Goal: Communication & Community: Answer question/provide support

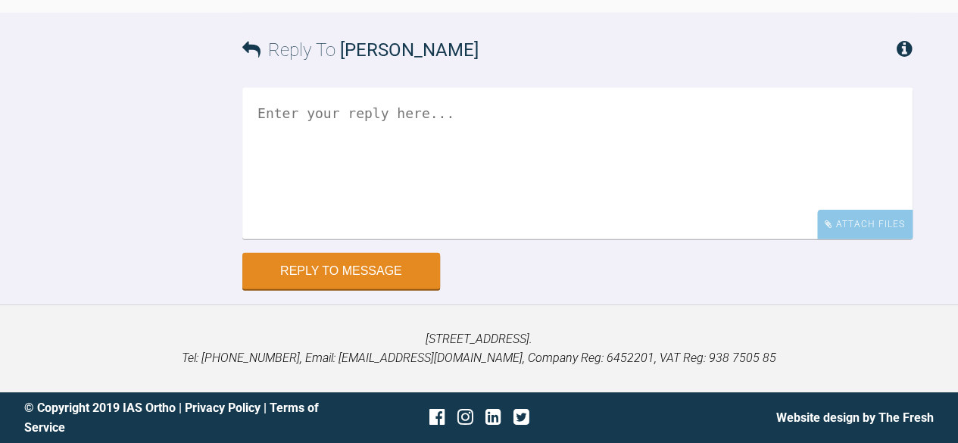
scroll to position [17058, 0]
drag, startPoint x: 314, startPoint y: 119, endPoint x: 364, endPoint y: 239, distance: 129.7
drag, startPoint x: 316, startPoint y: 122, endPoint x: 493, endPoint y: 253, distance: 220.4
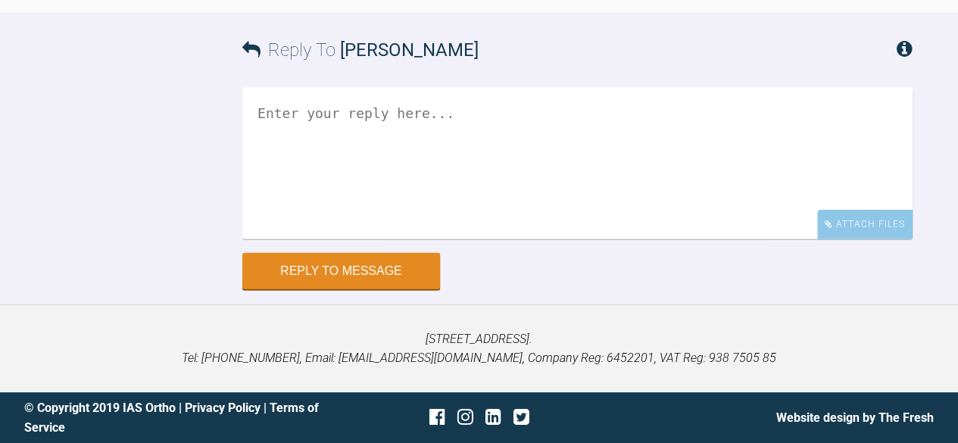
copy div "24- 09- 2025 i will be seeing patient and will be doing what you have advise me…"
click at [372, 214] on textarea at bounding box center [577, 164] width 670 height 152
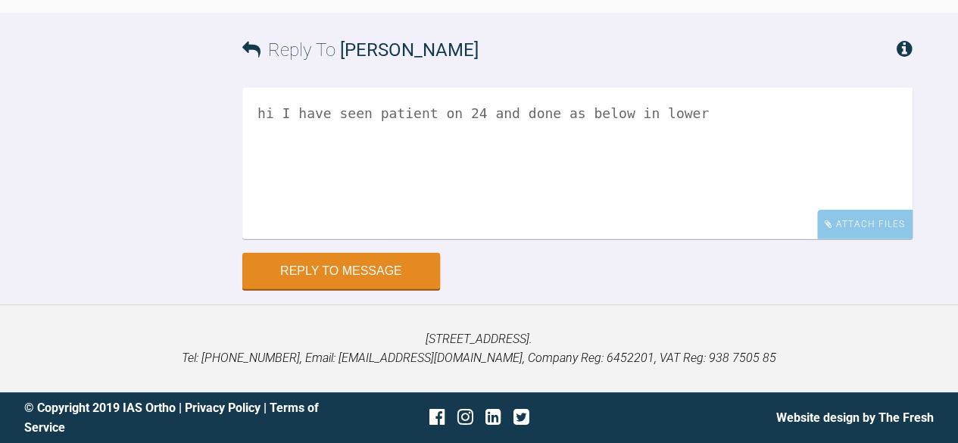
paste textarea "24- 09- 2025 i will be seeing patient and will be doing what you have advise me…"
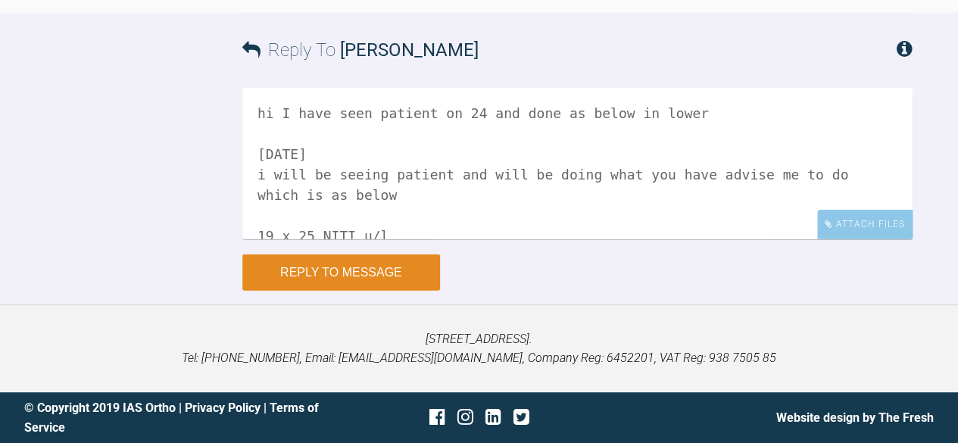
scroll to position [86, 0]
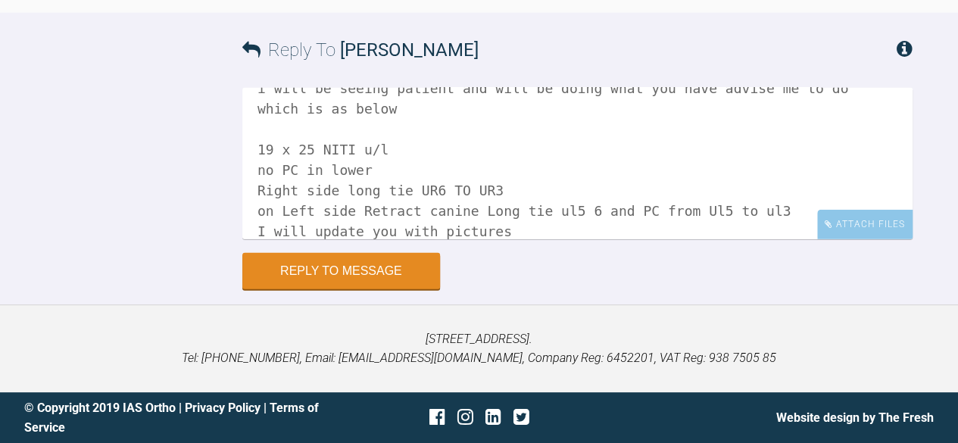
click at [369, 149] on textarea "hi I have seen patient on 24 and done as below in lower 24- 09- 2025 i will be …" at bounding box center [577, 164] width 670 height 152
drag, startPoint x: 357, startPoint y: 146, endPoint x: 389, endPoint y: 148, distance: 31.9
click at [389, 148] on textarea "hi I have seen patient on 24 and done as below in lower 24- 09- 2025 i will be …" at bounding box center [577, 164] width 670 height 152
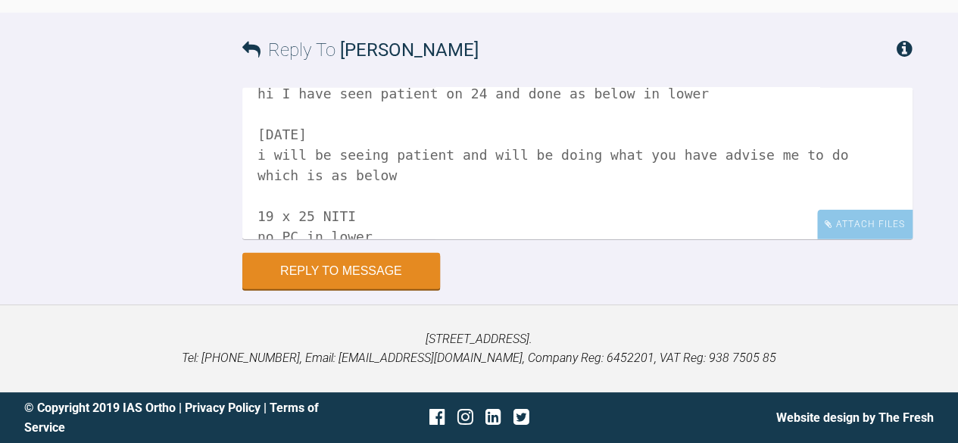
scroll to position [0, 0]
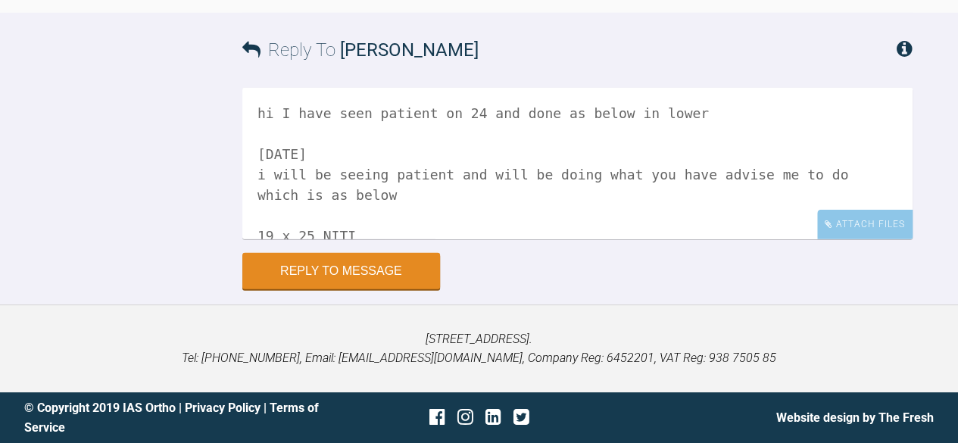
drag, startPoint x: 330, startPoint y: 191, endPoint x: 255, endPoint y: 147, distance: 87.6
click at [255, 147] on textarea "hi I have seen patient on 24 and done as below in lower 24- 09- 2025 i will be …" at bounding box center [577, 164] width 670 height 152
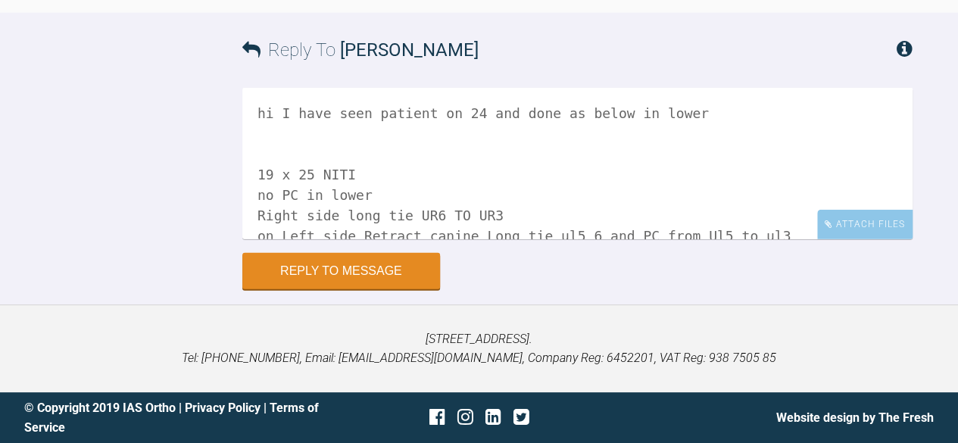
click at [258, 177] on textarea "hi I have seen patient on 24 and done as below in lower 19 x 25 NITI no PC in l…" at bounding box center [577, 164] width 670 height 152
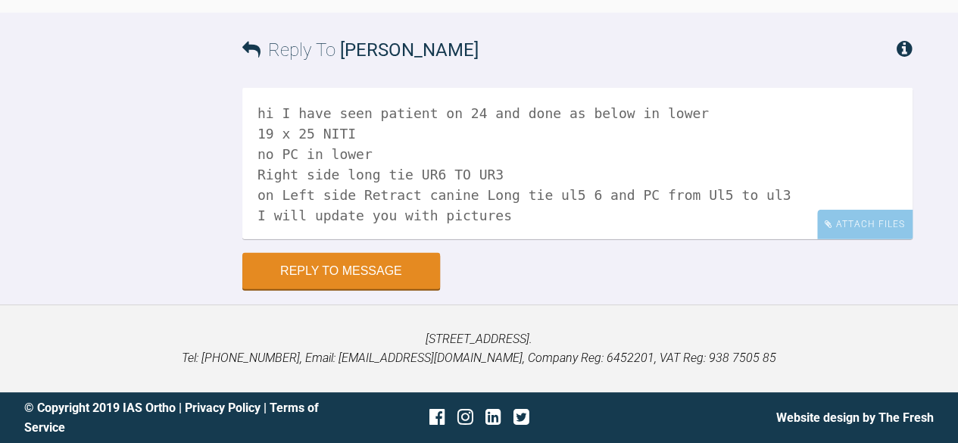
click at [384, 152] on textarea "hi I have seen patient on 24 and done as below in lower 19 x 25 NITI no PC in l…" at bounding box center [577, 164] width 670 height 152
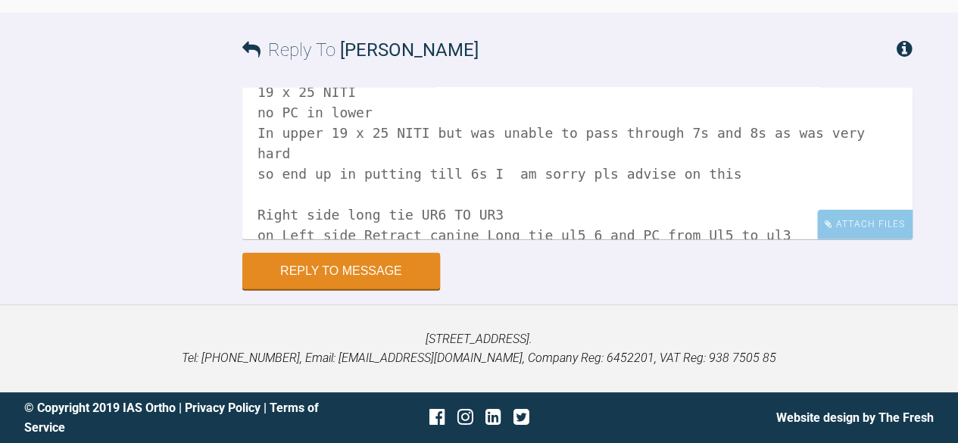
scroll to position [44, 0]
click at [652, 187] on textarea "hi I have seen patient on 24 and done as below in lower 19 x 25 NITI no PC in l…" at bounding box center [577, 164] width 670 height 152
click at [267, 168] on textarea "hi I have seen patient on 24 and done as below in lower 19 x 25 NITI no PC in l…" at bounding box center [577, 164] width 670 height 152
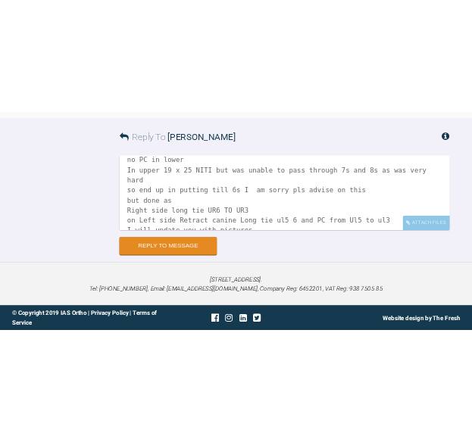
scroll to position [62, 0]
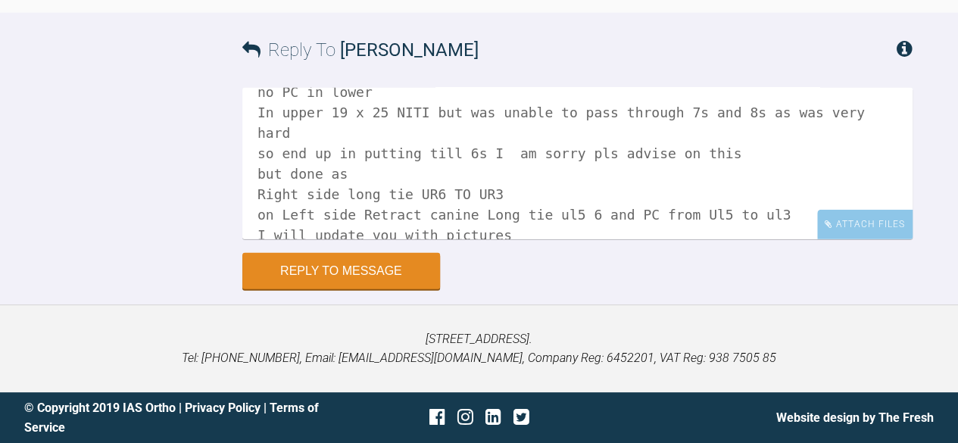
drag, startPoint x: 423, startPoint y: 206, endPoint x: 251, endPoint y: 213, distance: 172.1
click at [251, 213] on textarea "hi I have seen patient on 24 and done as below in lower 19 x 25 NITI no PC in l…" at bounding box center [577, 164] width 670 height 152
click at [849, 222] on div "Attach Files" at bounding box center [864, 225] width 95 height 30
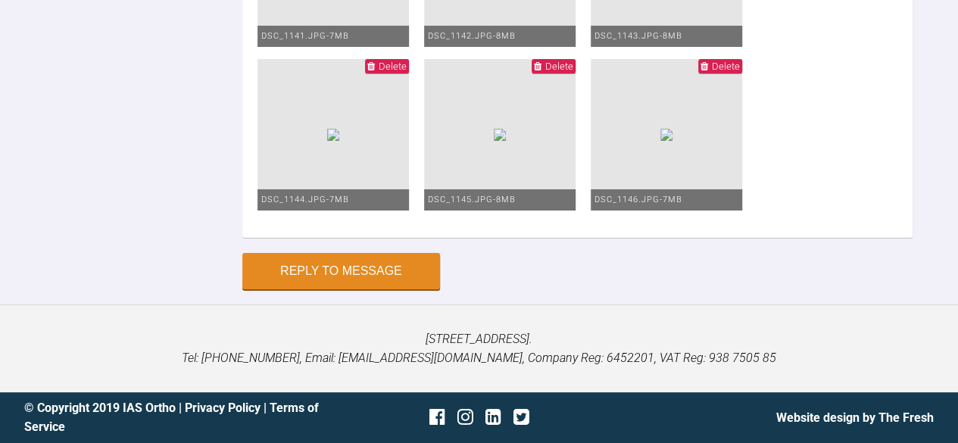
scroll to position [17985, 0]
type textarea "hi I have seen patient on 24 and done as below in lower 19 x 25 NITI no PC in l…"
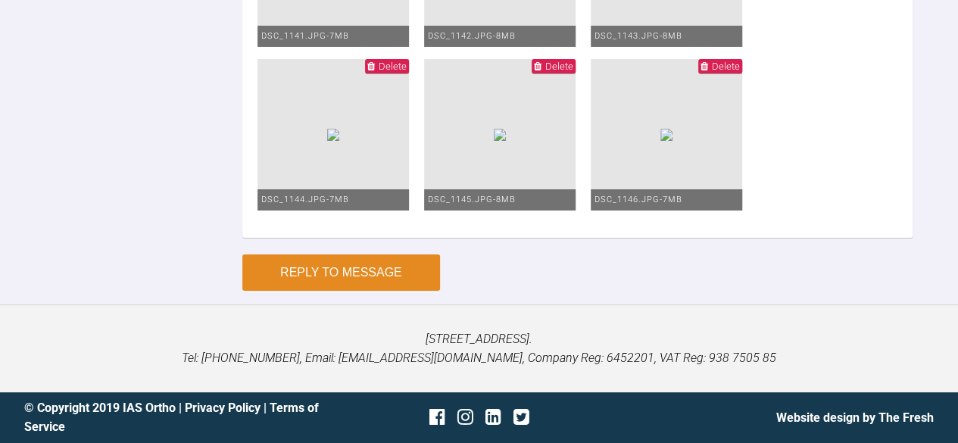
click at [338, 291] on button "Reply to Message" at bounding box center [341, 273] width 198 height 36
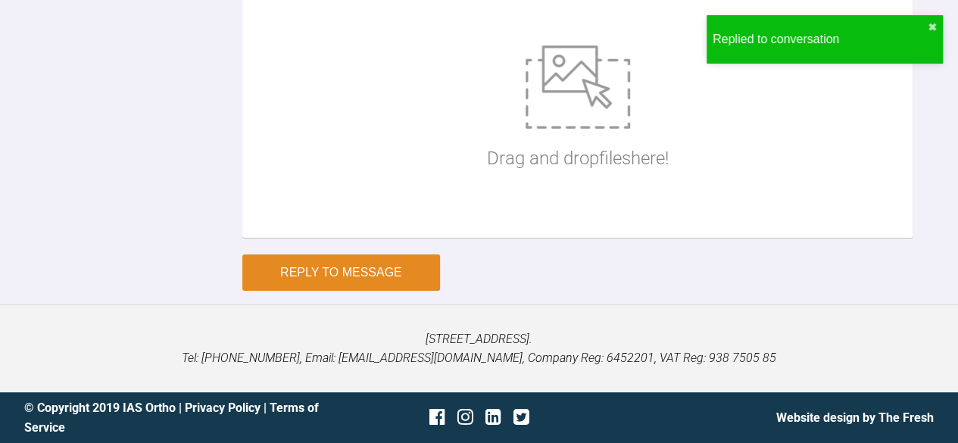
scroll to position [18192, 0]
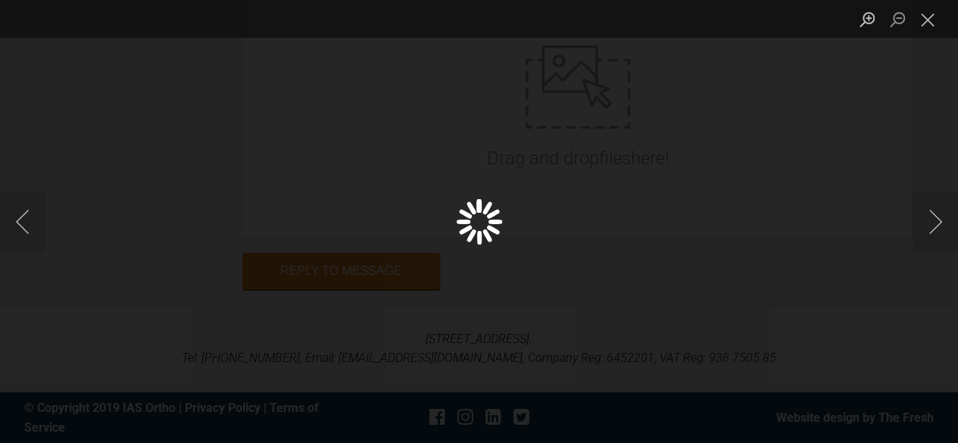
click at [647, 245] on div "Lightbox" at bounding box center [479, 221] width 958 height 443
click at [920, 220] on button "Next image" at bounding box center [935, 222] width 45 height 61
click at [933, 27] on button "Close lightbox" at bounding box center [928, 19] width 30 height 27
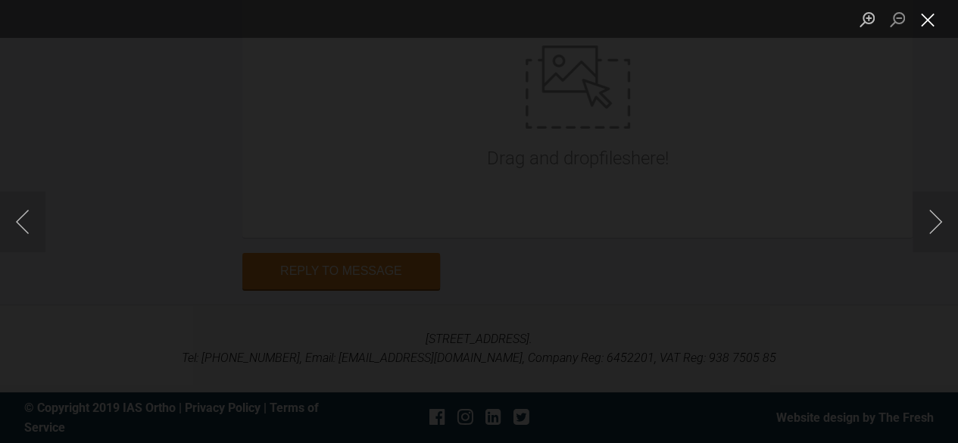
click at [926, 22] on button "Close lightbox" at bounding box center [928, 19] width 30 height 27
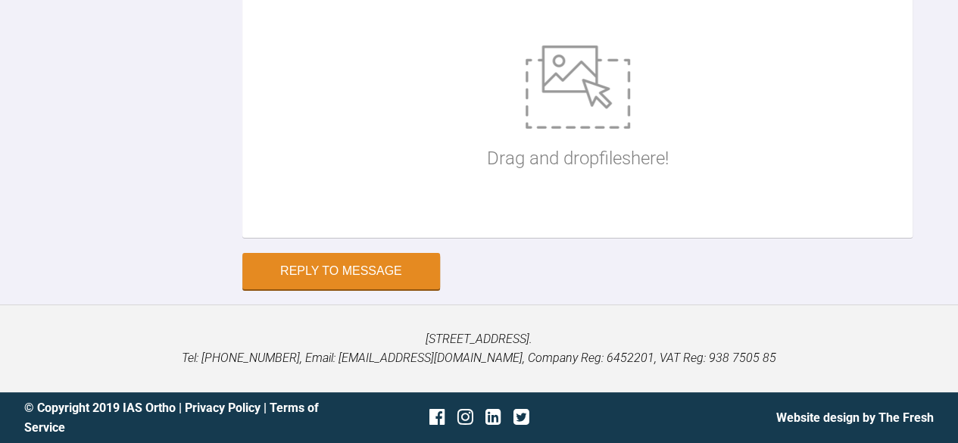
scroll to position [18105, 0]
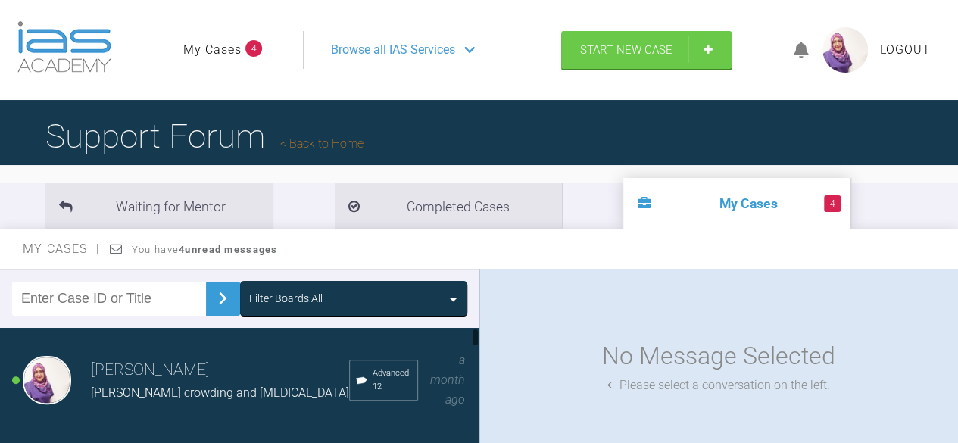
click at [120, 386] on span "[PERSON_NAME] crowding and [MEDICAL_DATA]" at bounding box center [220, 393] width 258 height 14
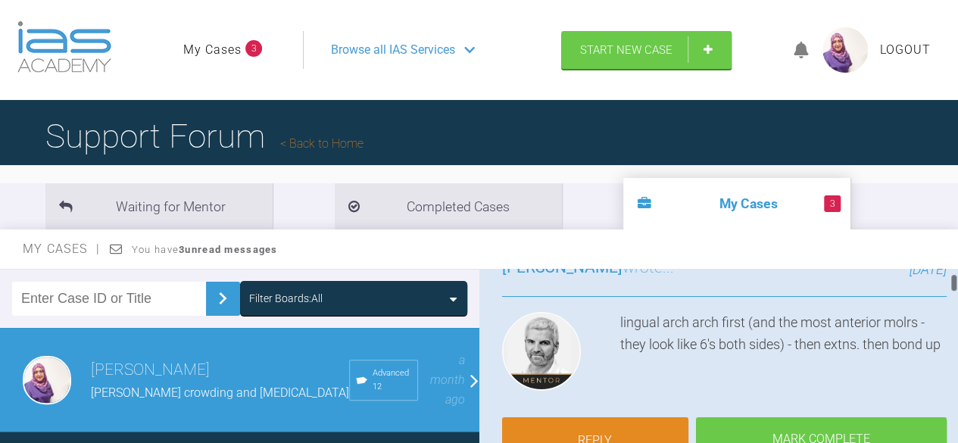
scroll to position [131, 0]
click at [215, 54] on link "My Cases" at bounding box center [212, 50] width 58 height 20
click at [220, 46] on link "My Cases" at bounding box center [212, 50] width 58 height 20
